Goal: Task Accomplishment & Management: Manage account settings

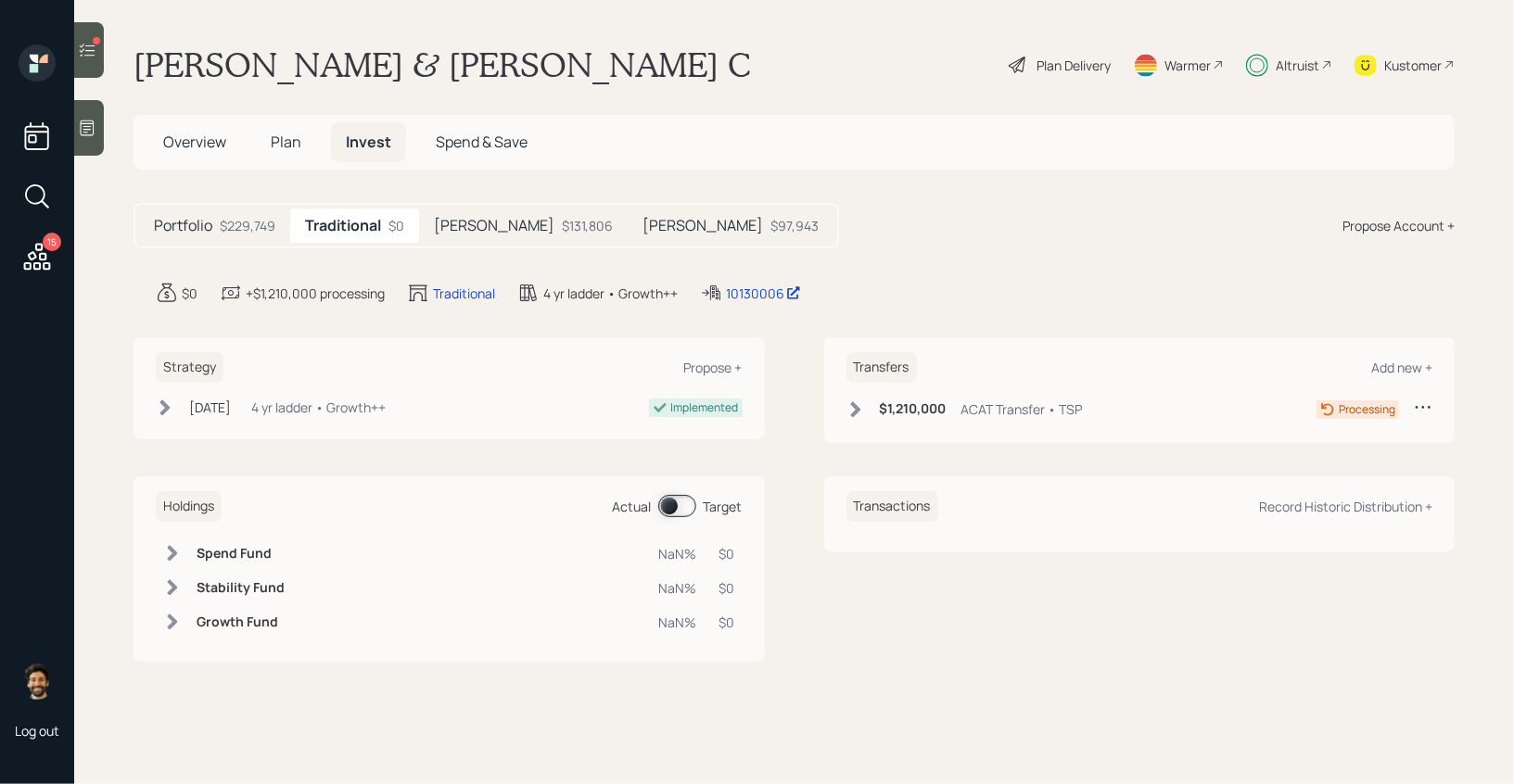
click at [81, 53] on icon at bounding box center [87, 50] width 19 height 19
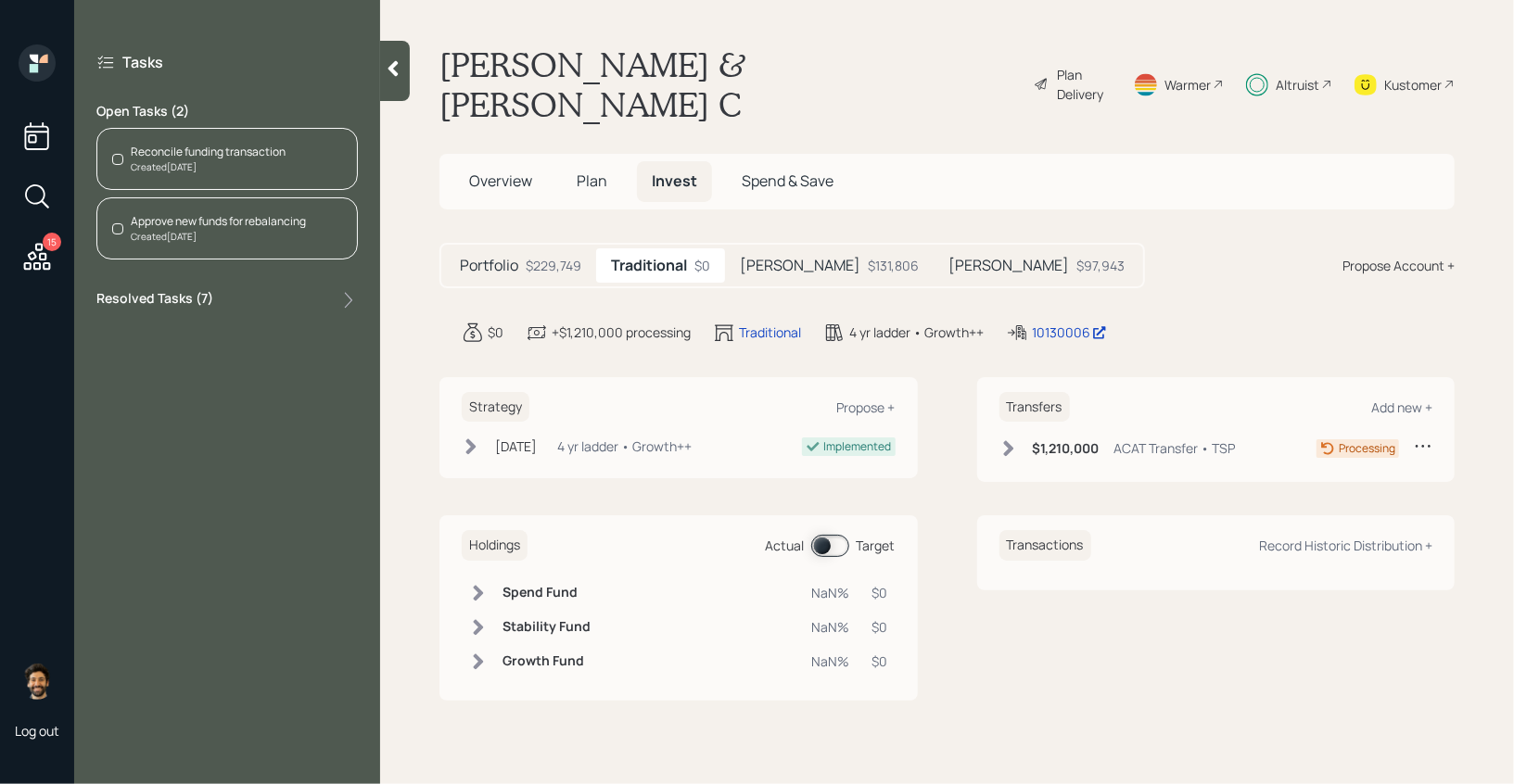
click at [203, 173] on div "Created [DATE]" at bounding box center [208, 167] width 155 height 14
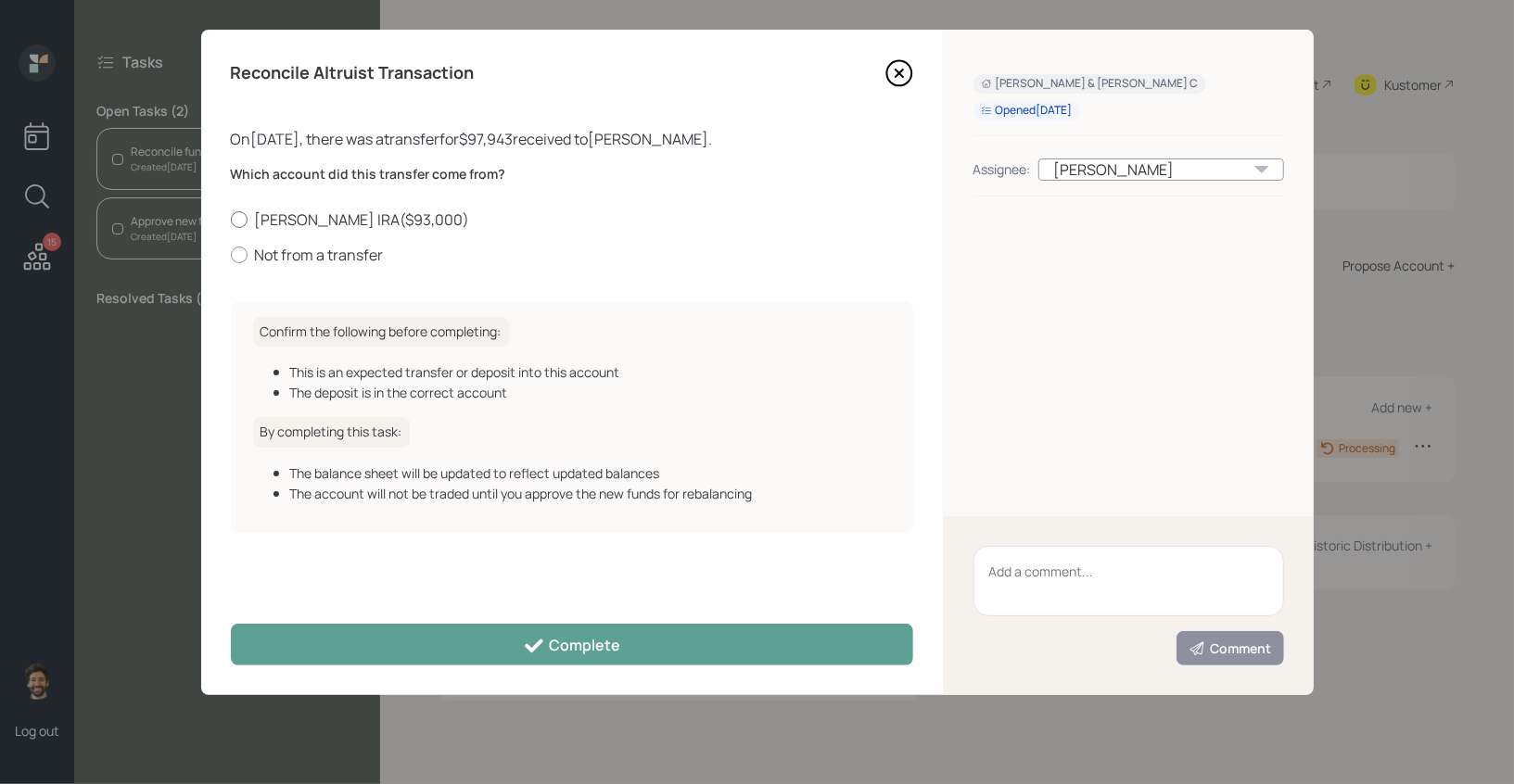
click at [292, 223] on label "[PERSON_NAME] IRA ( $93,000 )" at bounding box center [572, 219] width 683 height 21
click at [231, 220] on input "[PERSON_NAME] IRA ( $93,000 )" at bounding box center [230, 219] width 1 height 1
radio input "true"
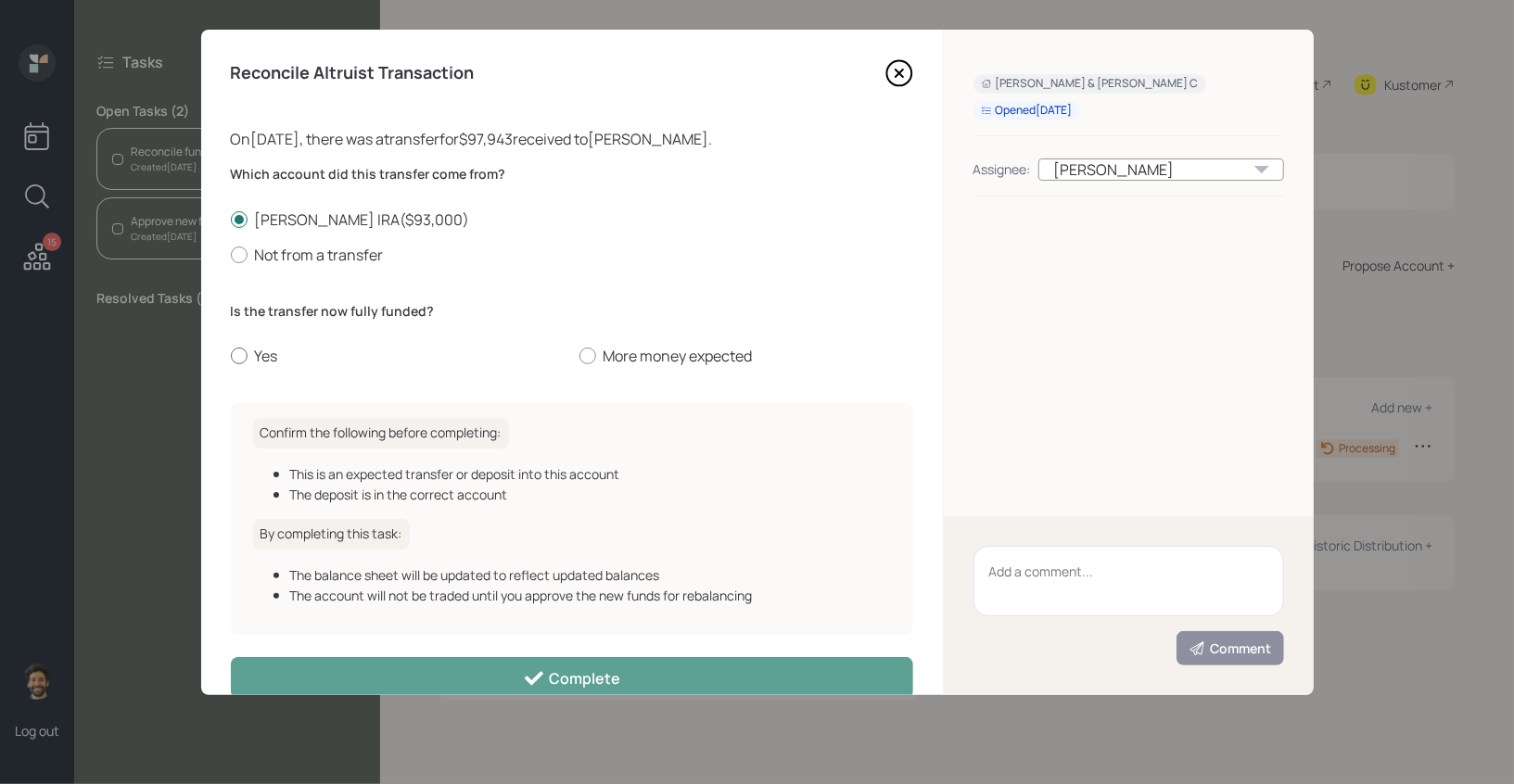
click at [269, 347] on label "Yes" at bounding box center [397, 356] width 334 height 21
click at [231, 356] on input "Yes" at bounding box center [230, 356] width 1 height 1
radio input "true"
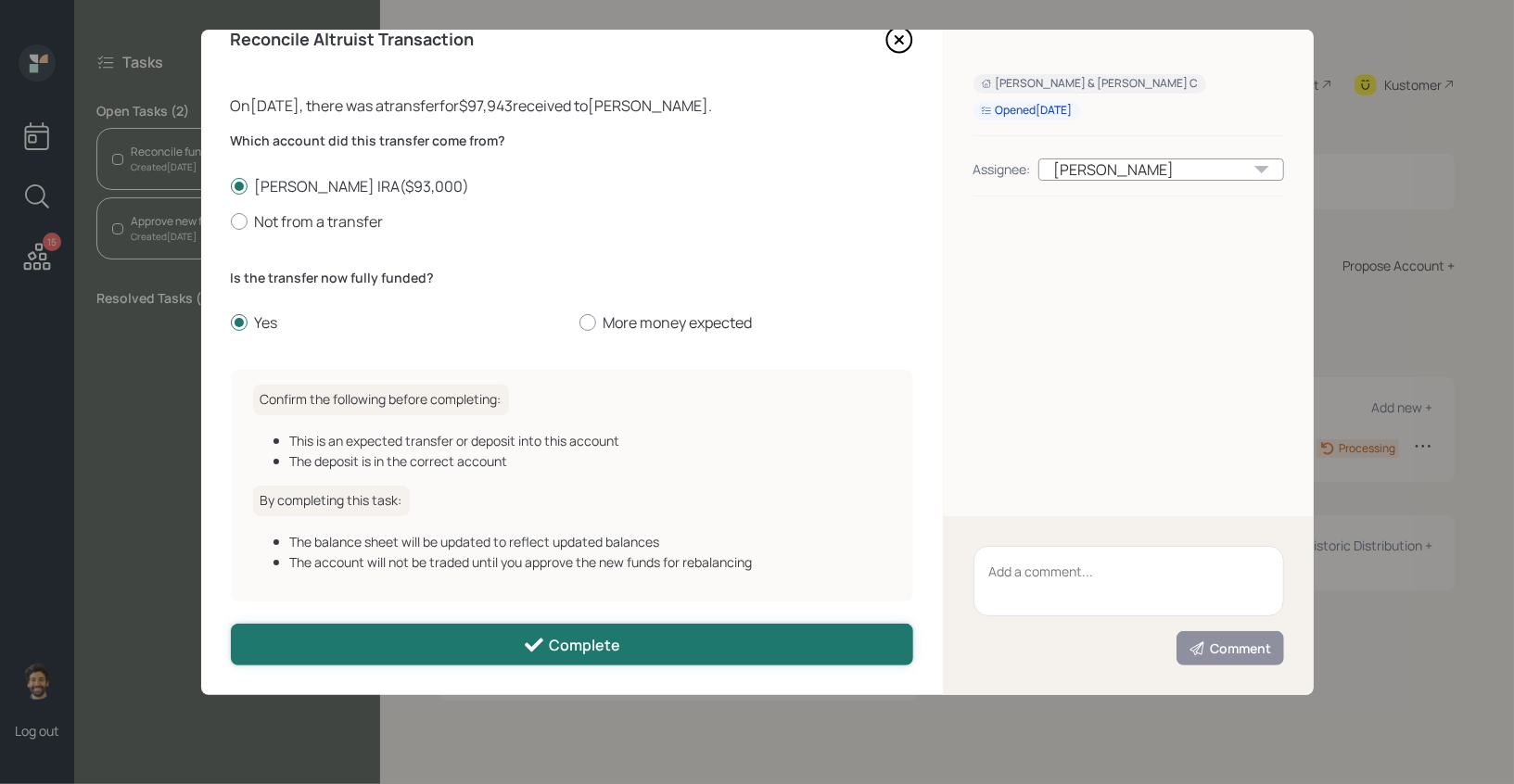
click at [502, 648] on button "Complete" at bounding box center [572, 644] width 683 height 42
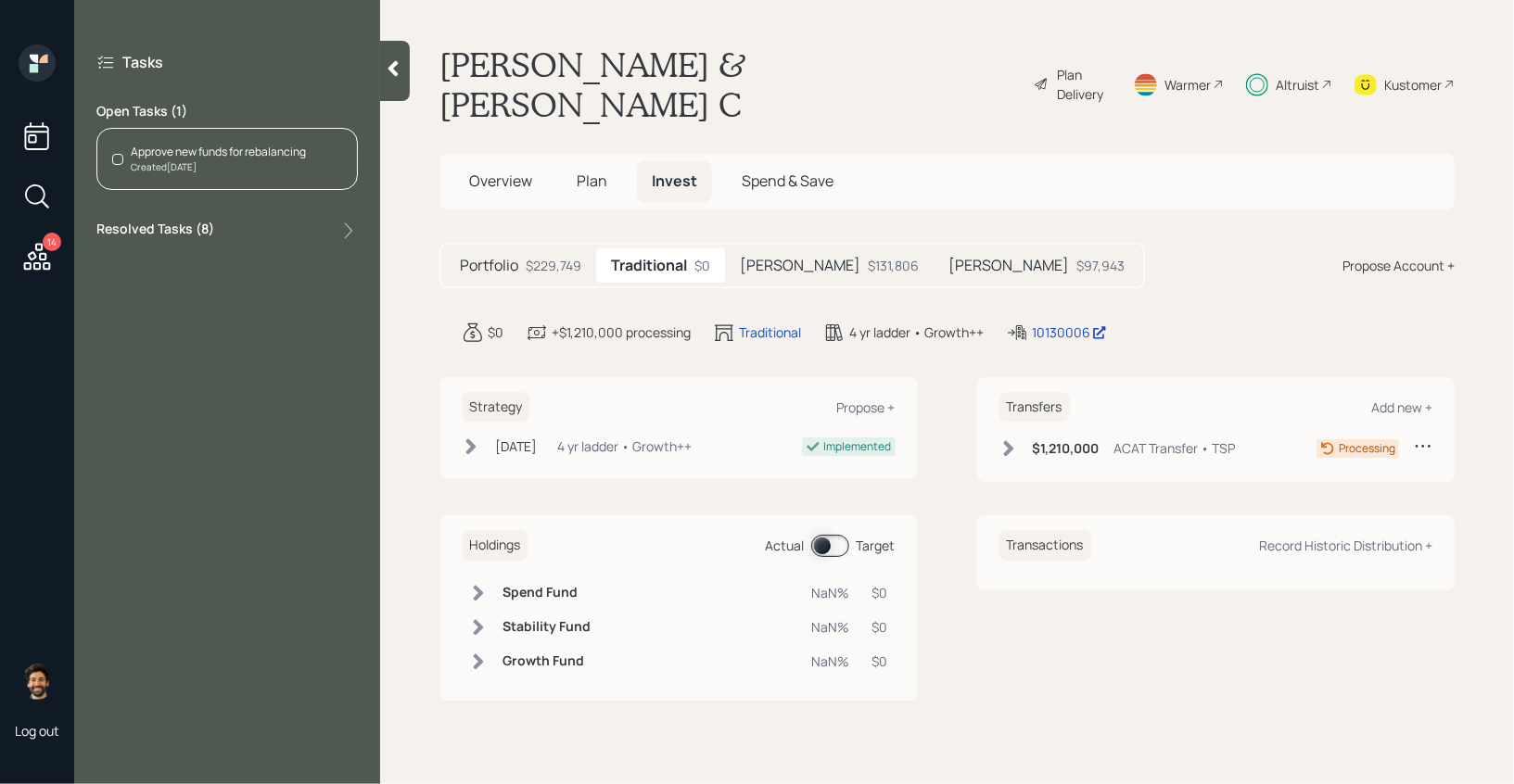
click at [205, 167] on div "Created [DATE]" at bounding box center [218, 167] width 175 height 14
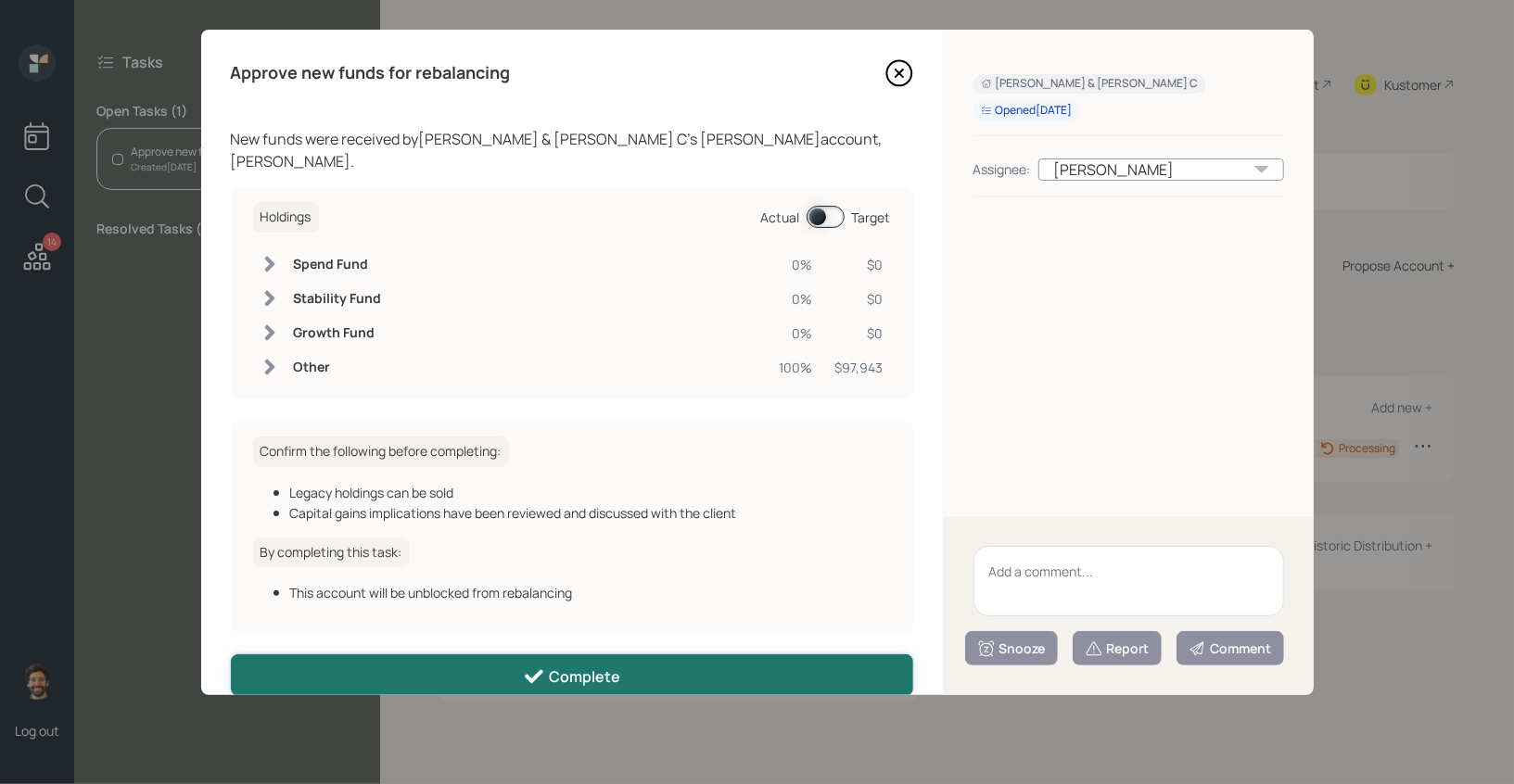
click at [410, 654] on button "Complete" at bounding box center [572, 675] width 683 height 42
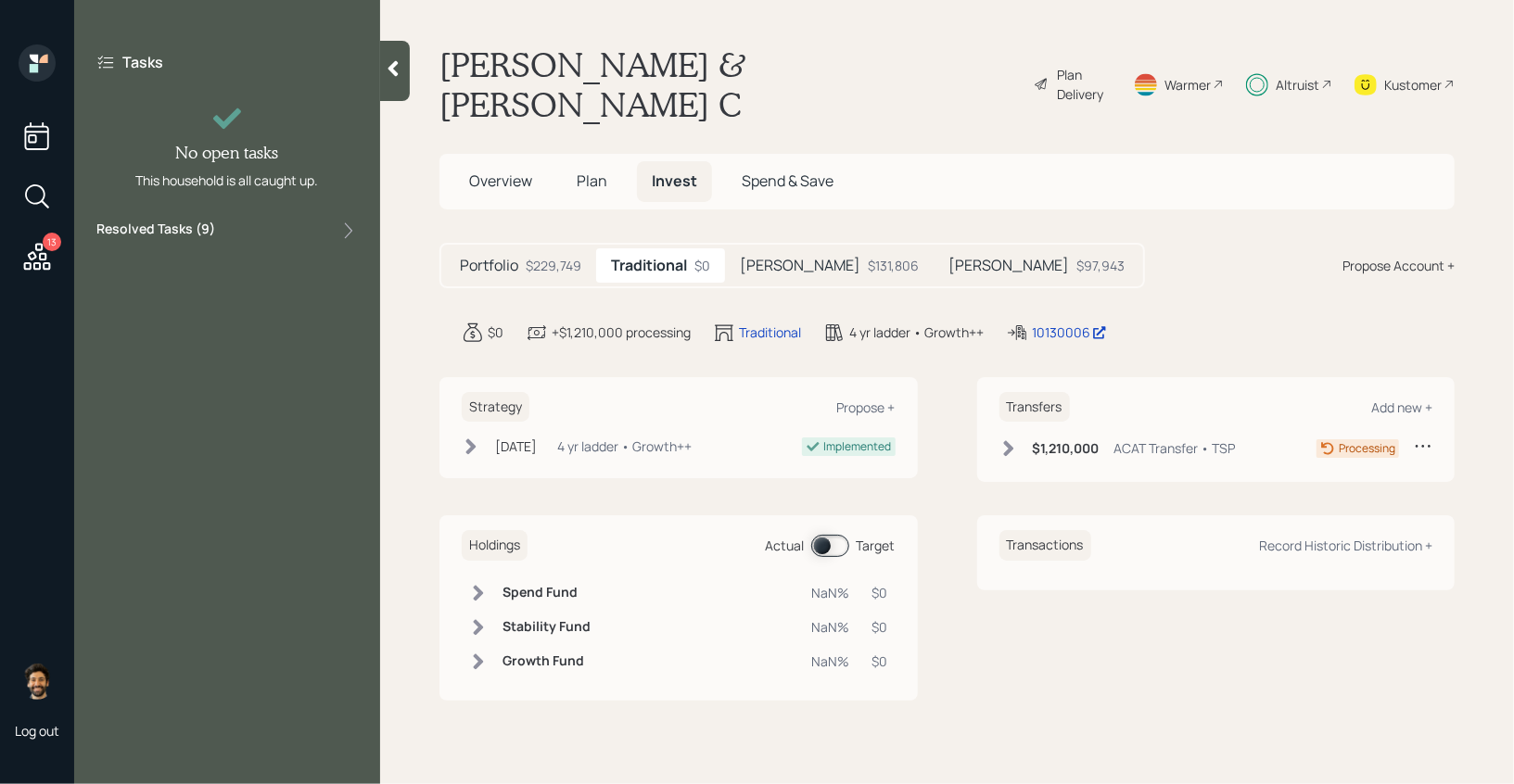
click at [45, 263] on icon at bounding box center [37, 255] width 26 height 26
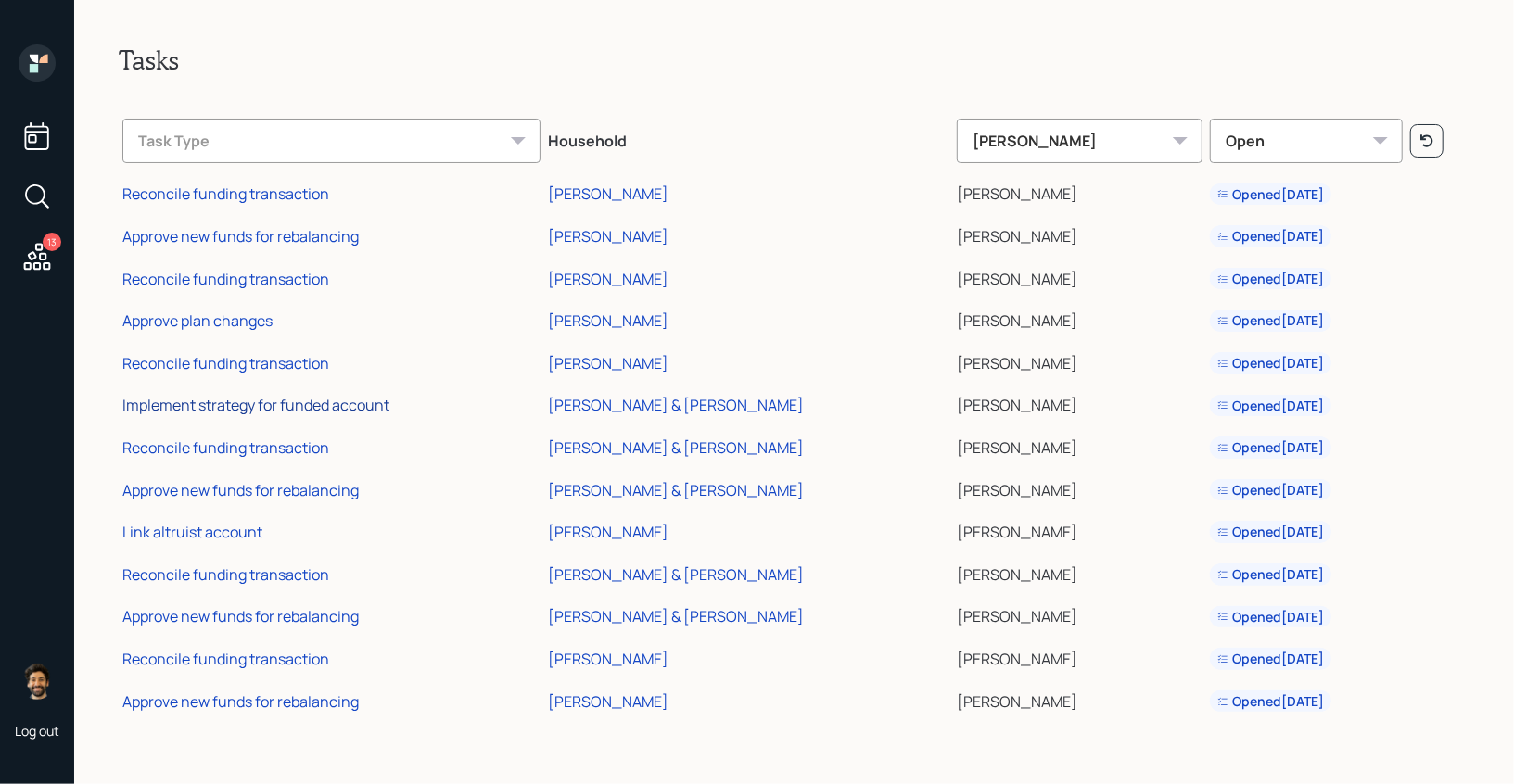
click at [265, 412] on div "Implement strategy for funded account" at bounding box center [255, 405] width 267 height 21
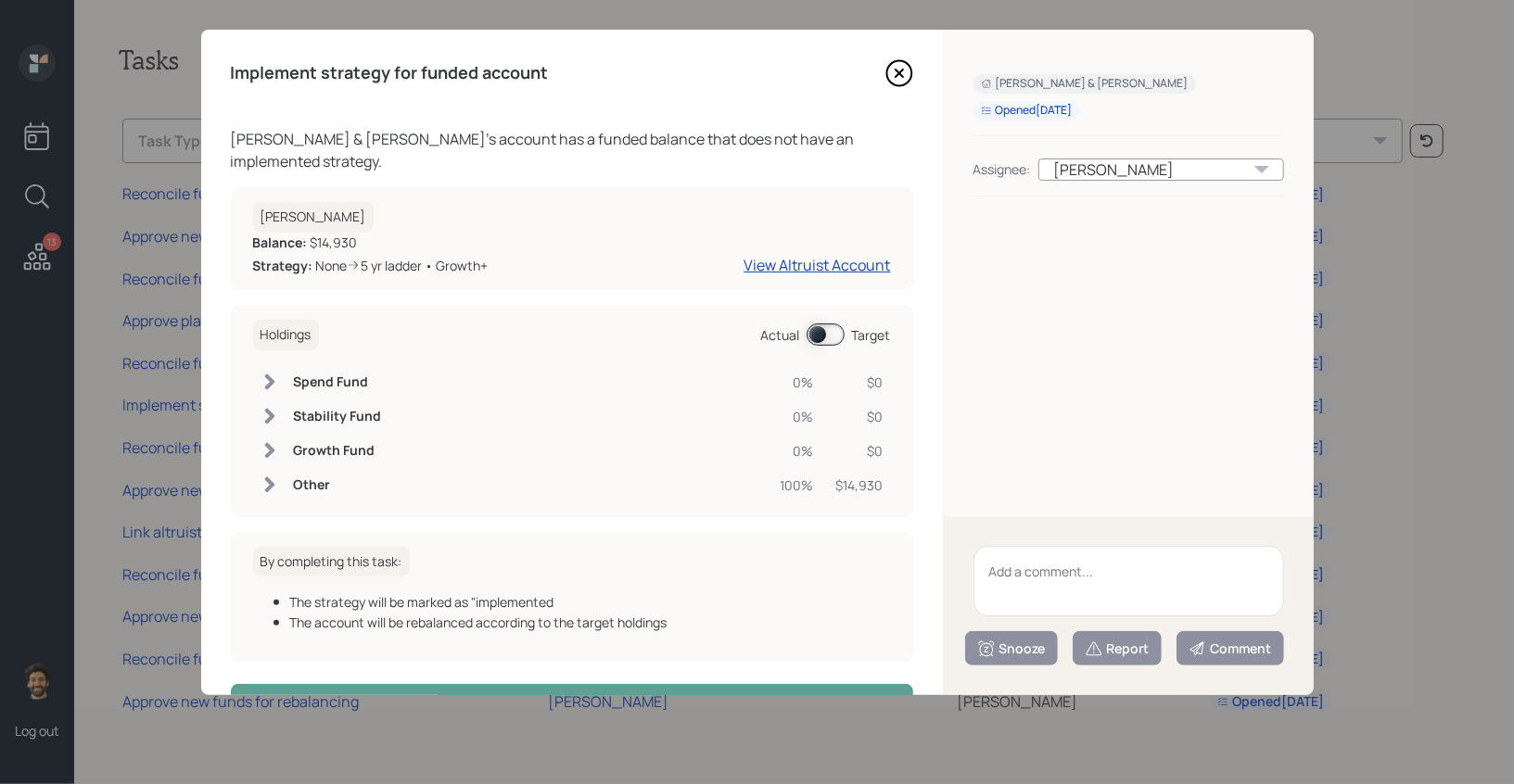
scroll to position [38, 0]
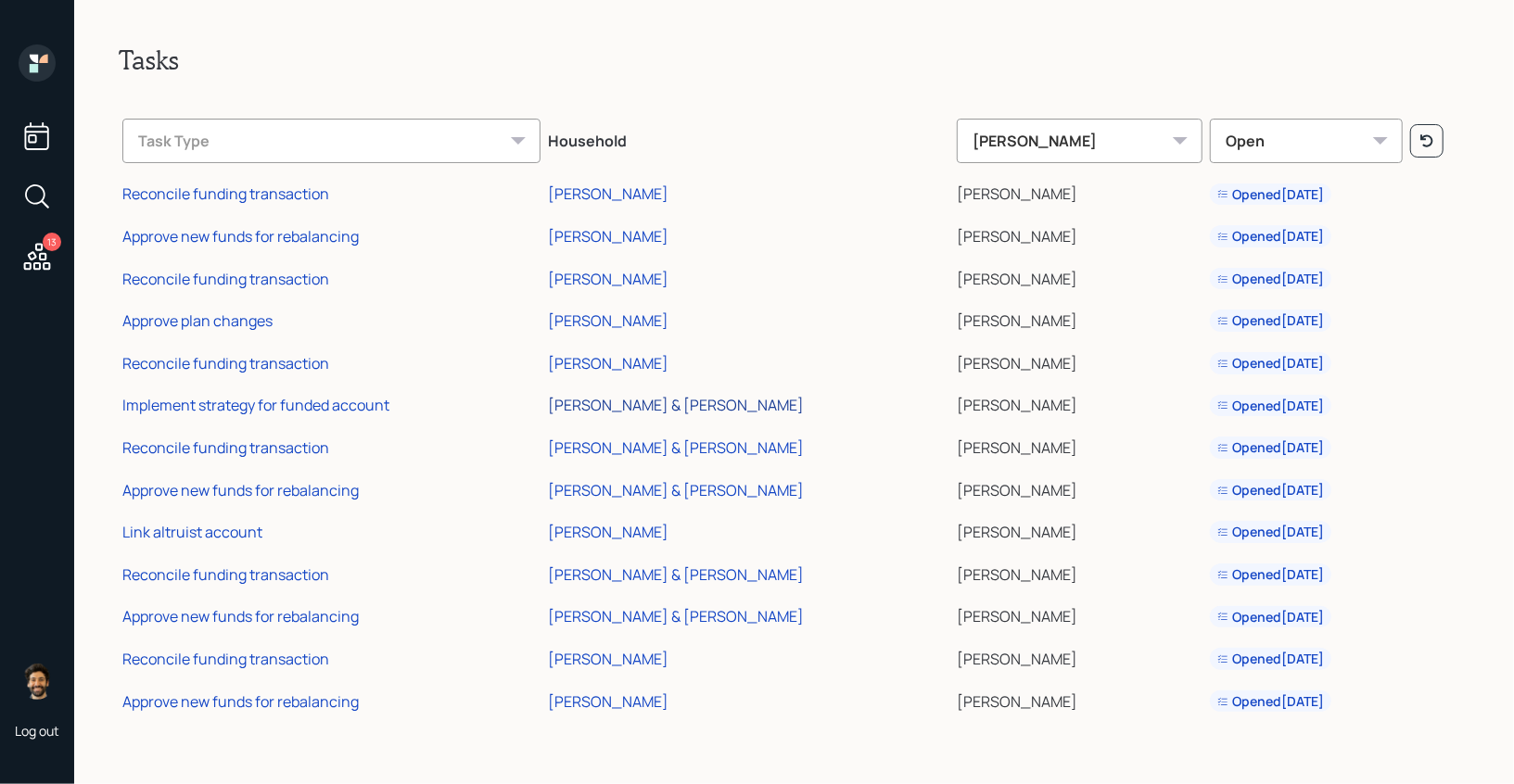
click at [719, 406] on div "[PERSON_NAME] & [PERSON_NAME]" at bounding box center [676, 405] width 256 height 21
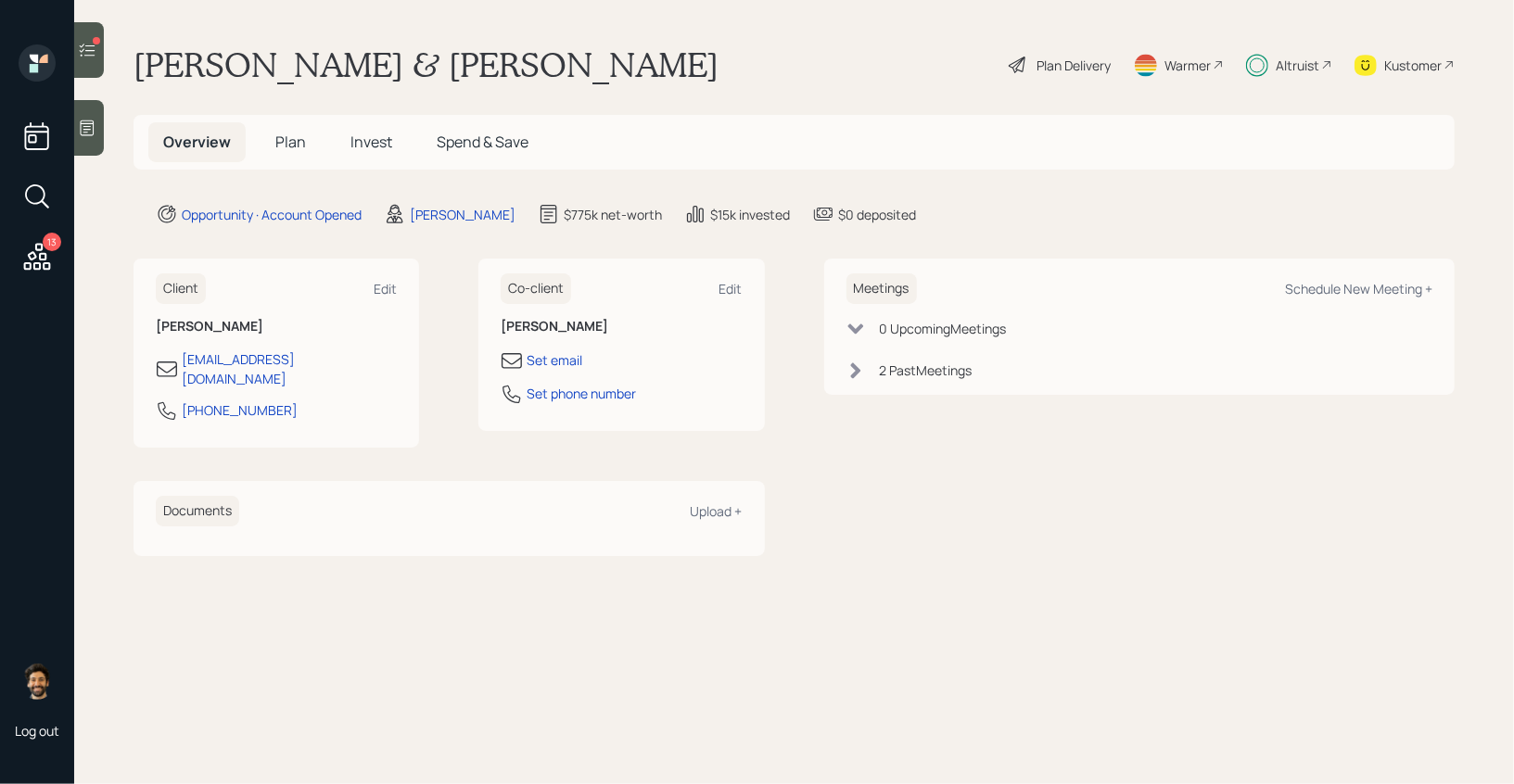
click at [383, 148] on span "Invest" at bounding box center [371, 142] width 42 height 21
